Goal: Find specific page/section: Find specific page/section

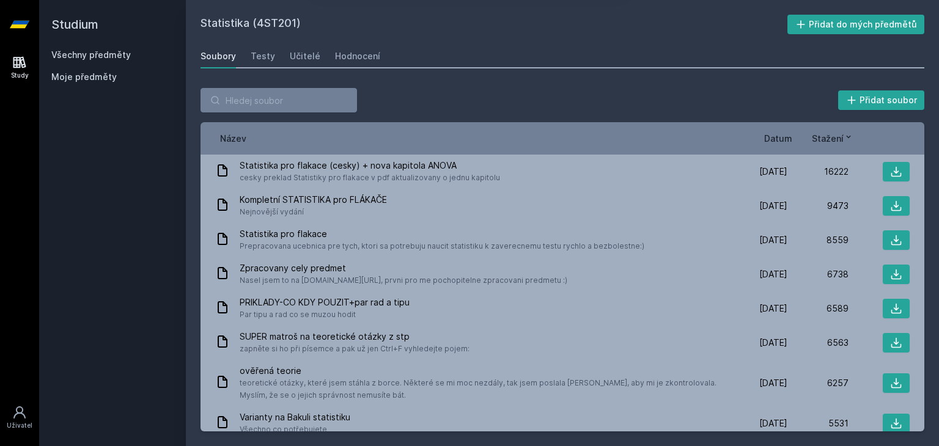
click at [478, 83] on button "Ne" at bounding box center [472, 79] width 44 height 31
click at [109, 54] on link "Všechny předměty" at bounding box center [90, 55] width 79 height 10
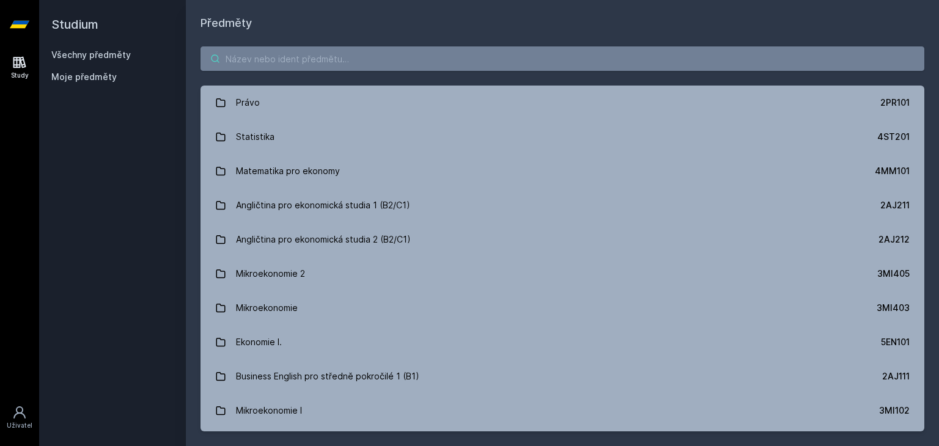
click at [296, 56] on input "search" at bounding box center [563, 58] width 724 height 24
paste input "5IE202"
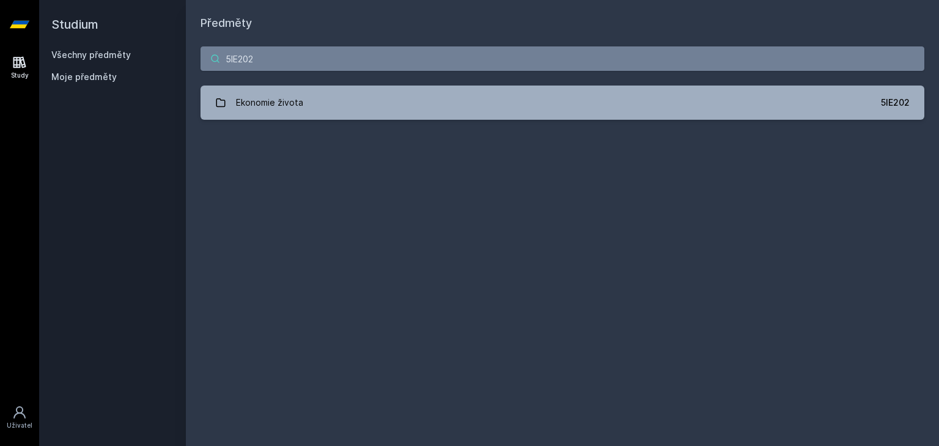
click at [296, 62] on input "5IE202" at bounding box center [563, 58] width 724 height 24
paste input "Ekonomický pohled na mimoekonomické fenomény"
click at [296, 62] on input "Ekonomický pohled na mimoekonomické fenomény" at bounding box center [563, 58] width 724 height 24
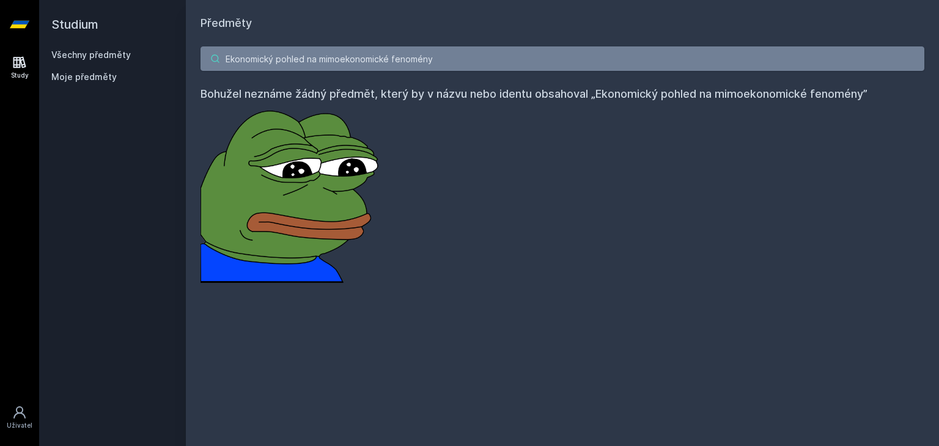
click at [396, 57] on input "Ekonomický pohled na mimoekonomické fenomény" at bounding box center [563, 58] width 724 height 24
paste input "5IE202"
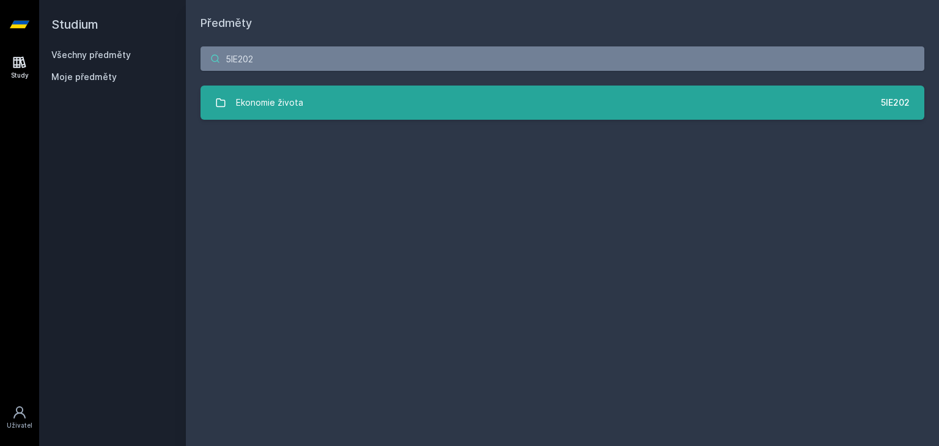
type input "5IE202"
click at [304, 91] on link "Ekonomie života 5IE202" at bounding box center [563, 103] width 724 height 34
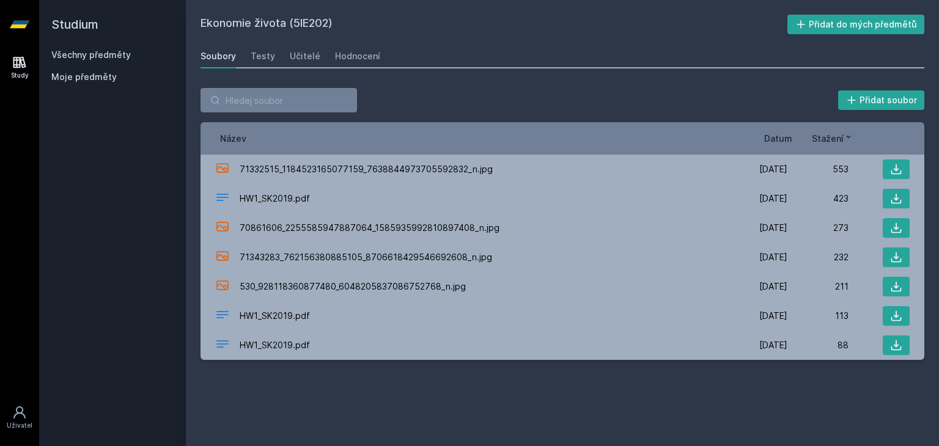
click at [72, 50] on link "Všechny předměty" at bounding box center [90, 55] width 79 height 10
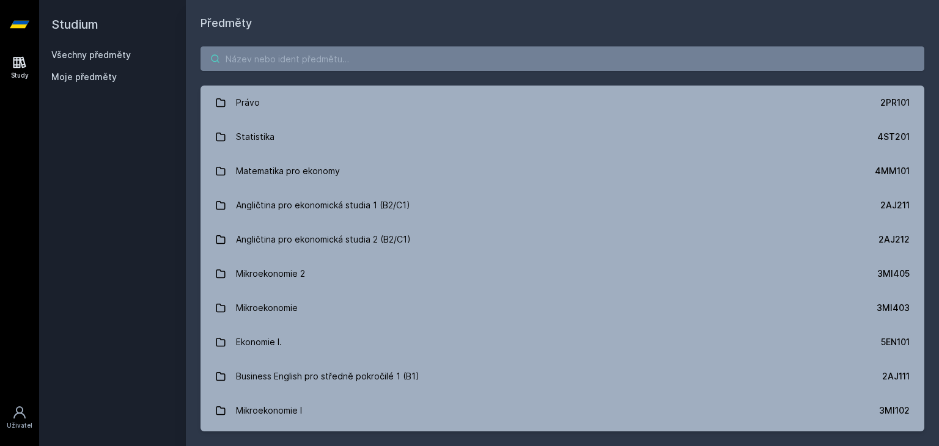
click at [291, 64] on input "search" at bounding box center [563, 58] width 724 height 24
paste input "5IE252"
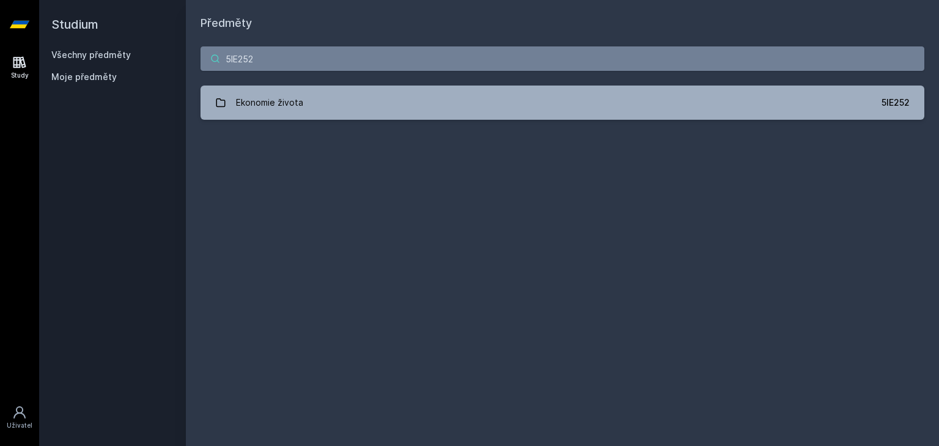
click at [317, 48] on input "5IE252" at bounding box center [563, 58] width 724 height 24
paste input "Economic Perspective on Non-economic Phenomena"
type input "Economic Perspective on Non-economic Phenomena"
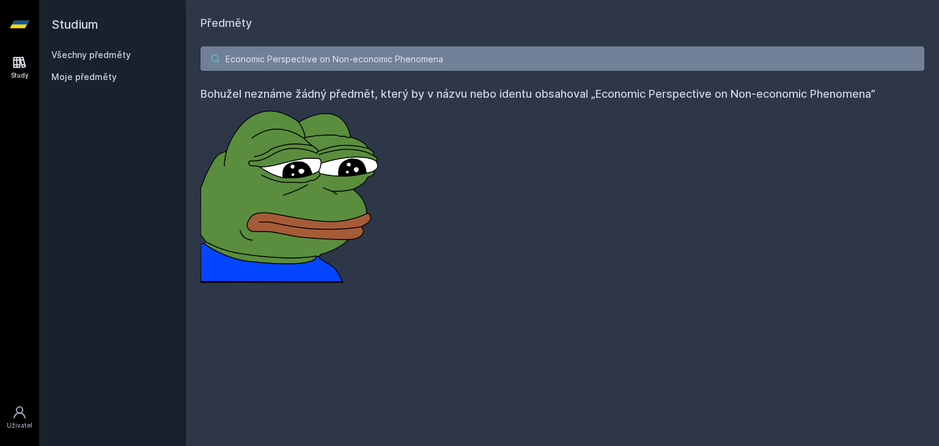
click at [317, 48] on input "Economic Perspective on Non-economic Phenomena" at bounding box center [563, 58] width 724 height 24
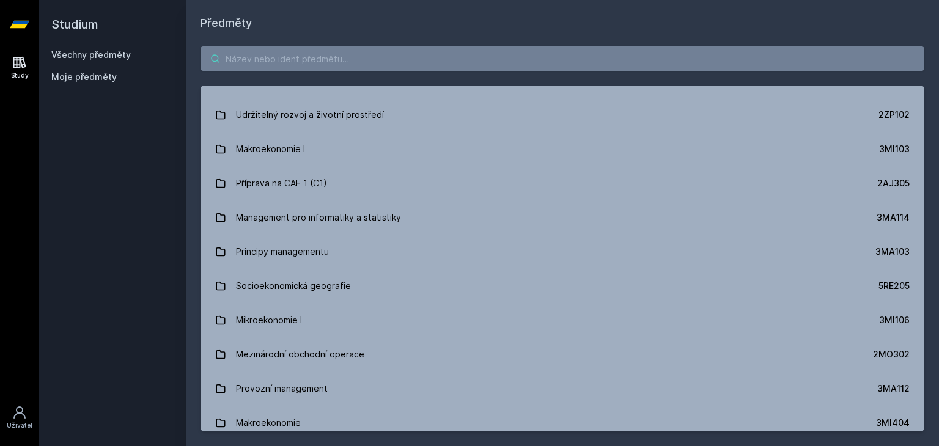
scroll to position [1323, 0]
